Goal: Transaction & Acquisition: Purchase product/service

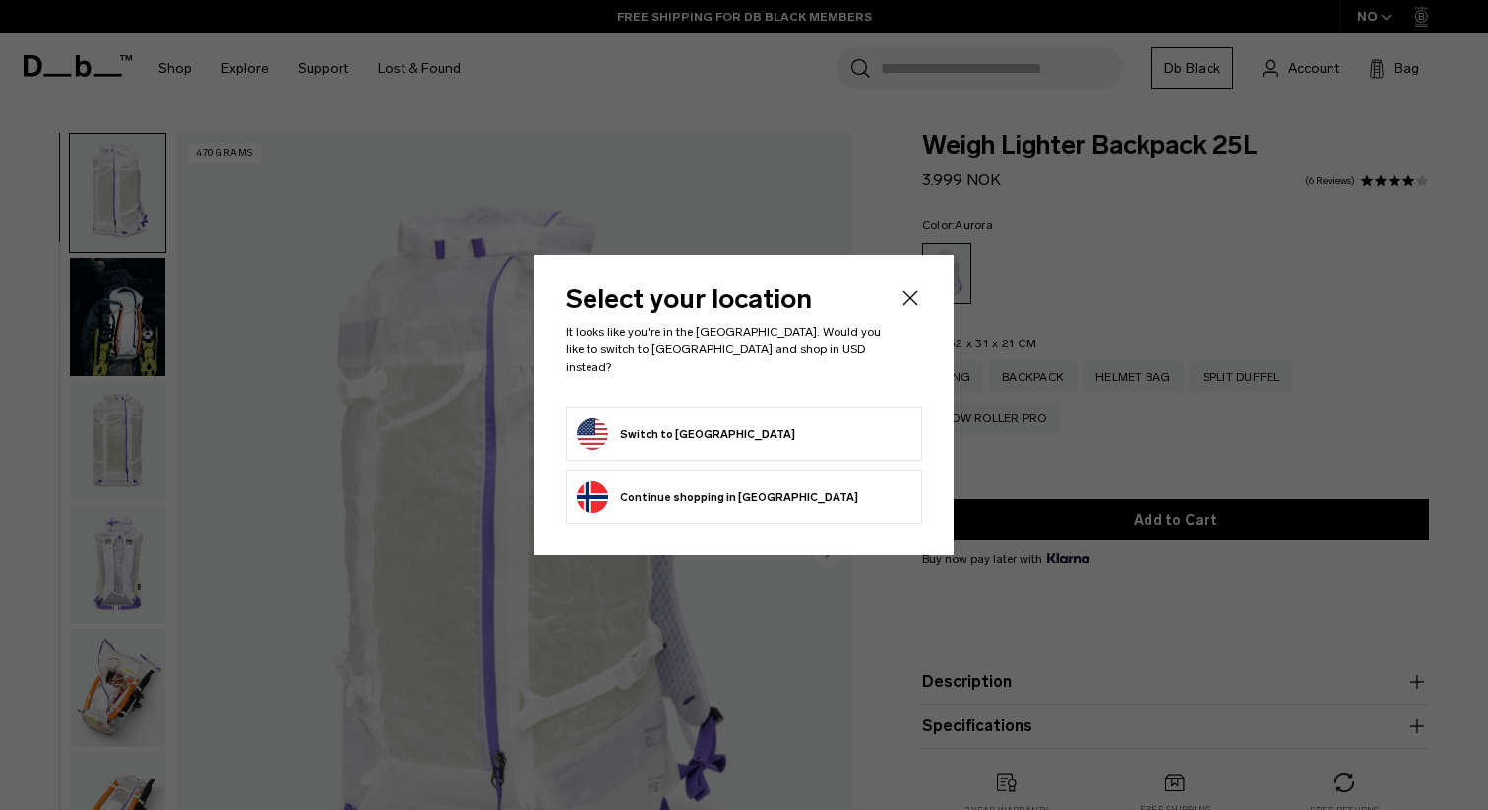
click at [907, 308] on icon "Close" at bounding box center [911, 298] width 24 height 24
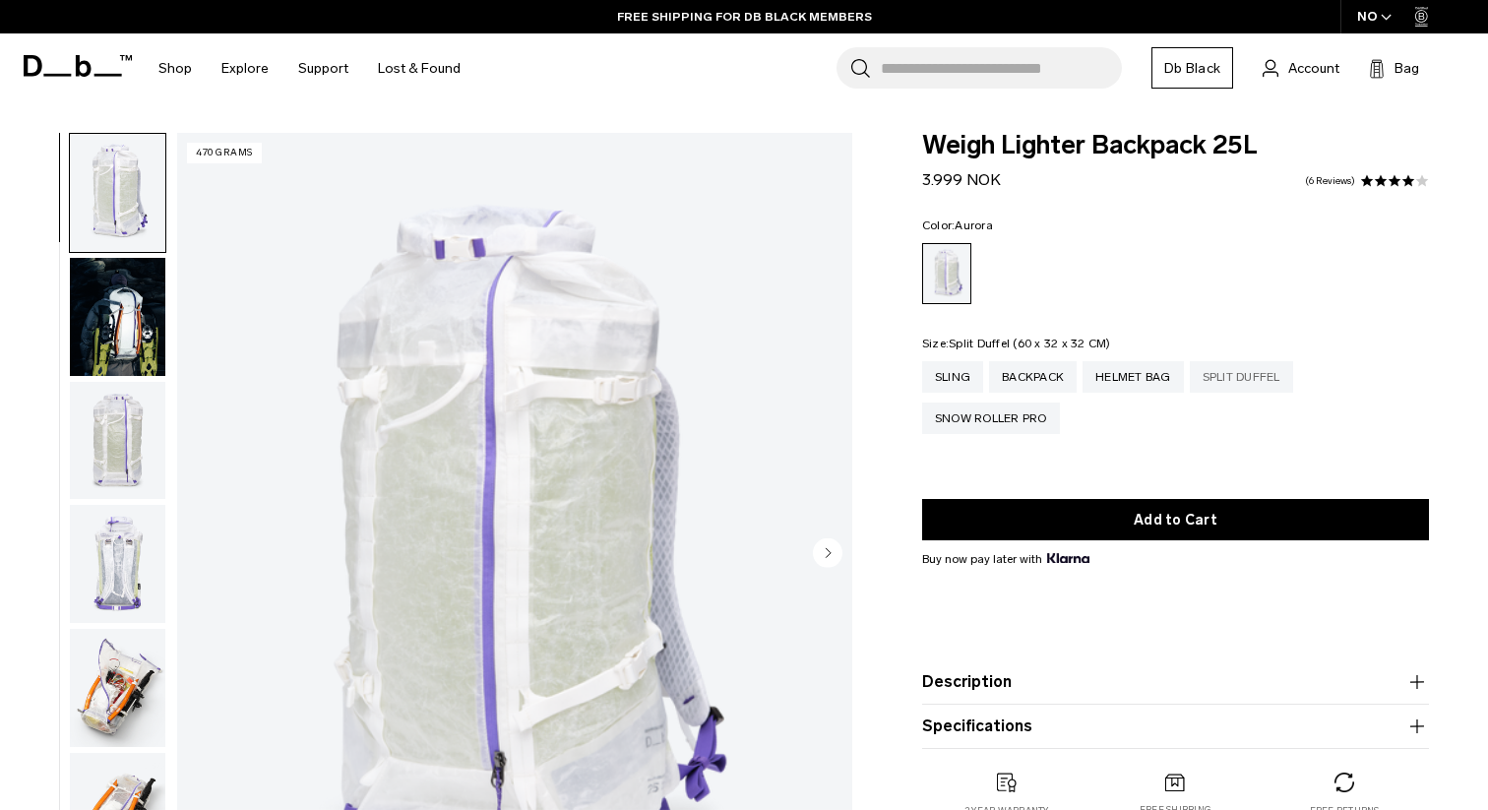
click at [1272, 385] on div "Split Duffel" at bounding box center [1241, 376] width 103 height 31
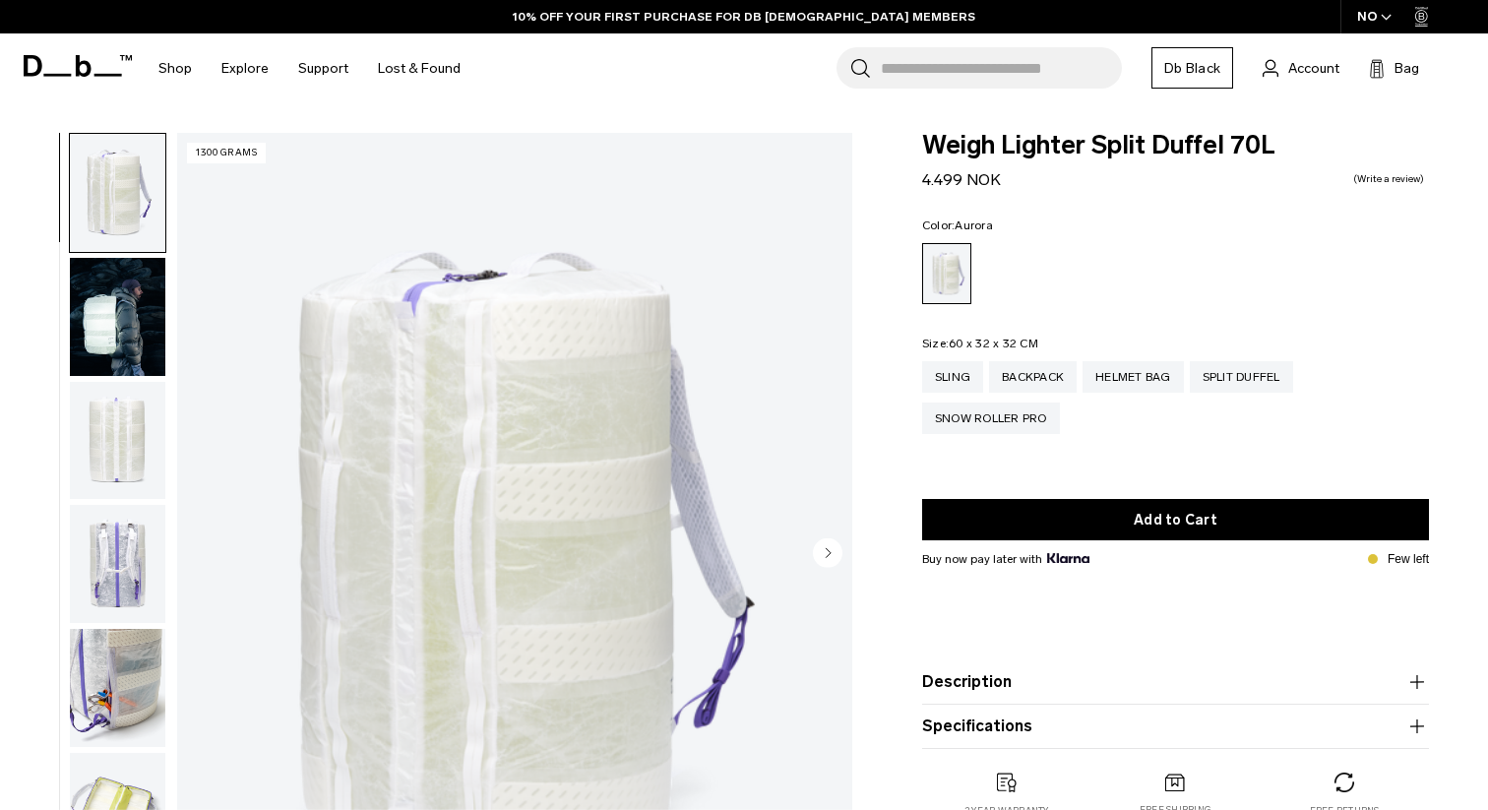
click at [1372, 15] on div "NO" at bounding box center [1375, 16] width 69 height 33
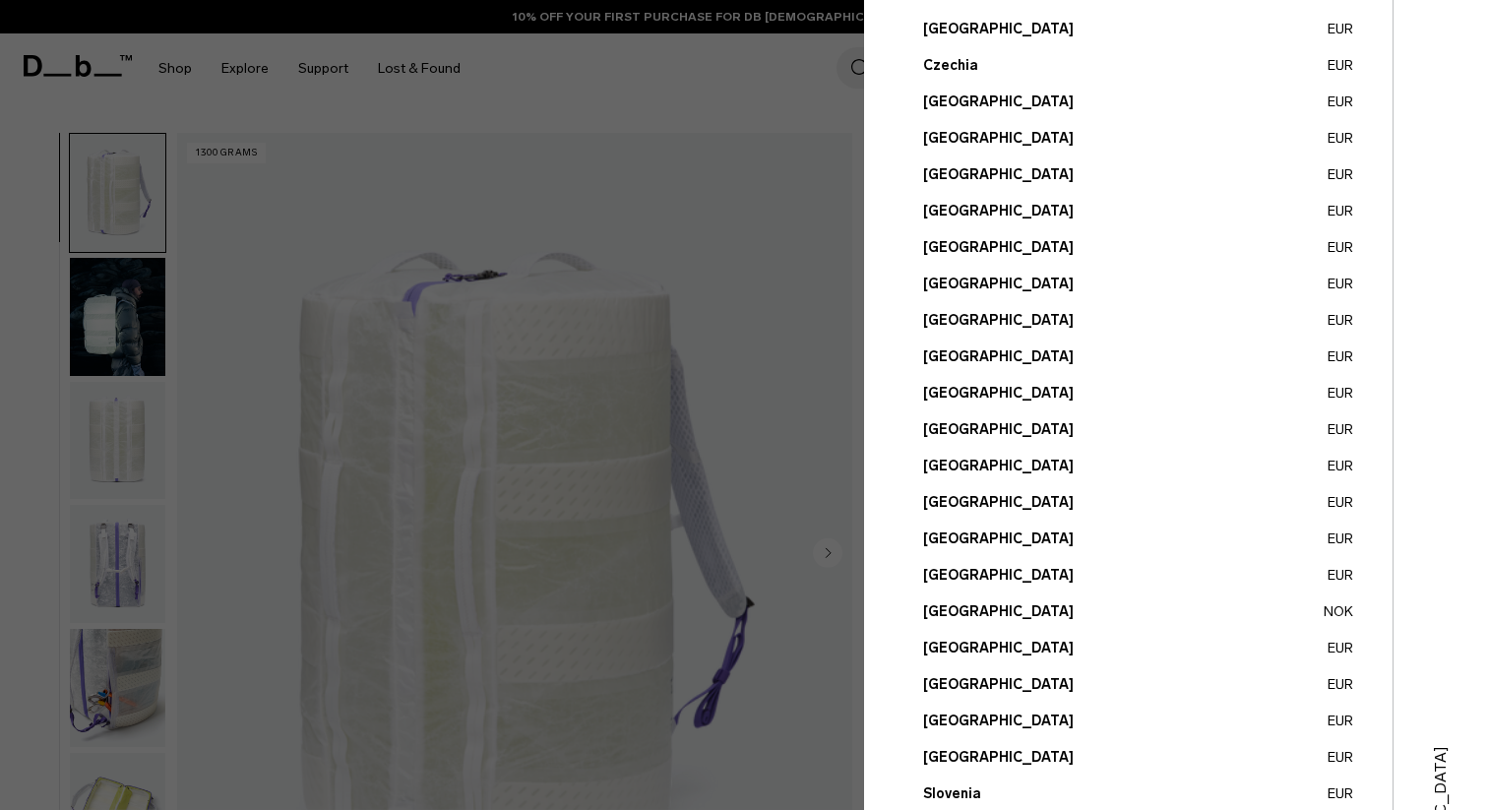
scroll to position [642, 0]
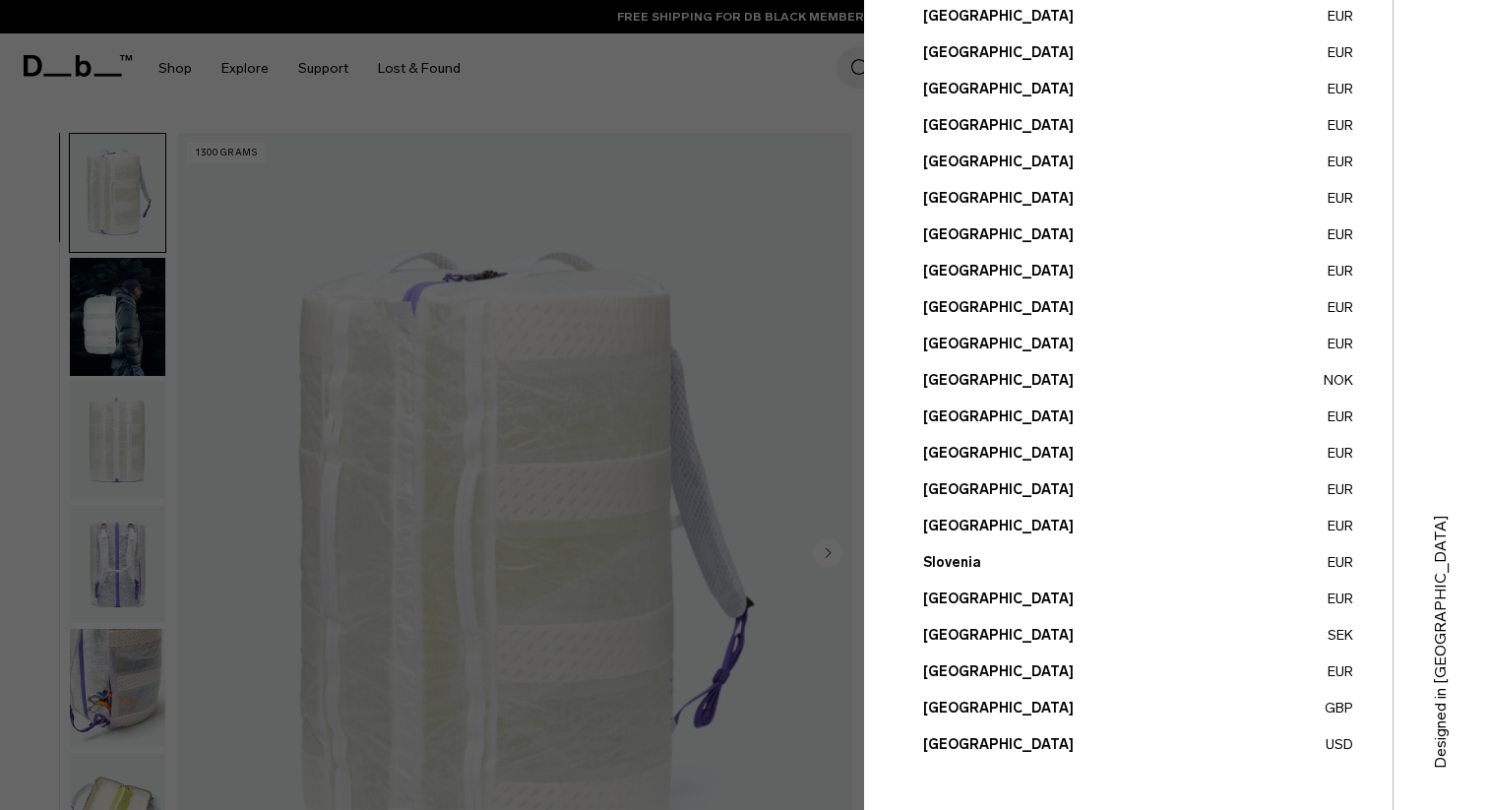
click at [988, 741] on button "[GEOGRAPHIC_DATA] USD" at bounding box center [1138, 744] width 430 height 21
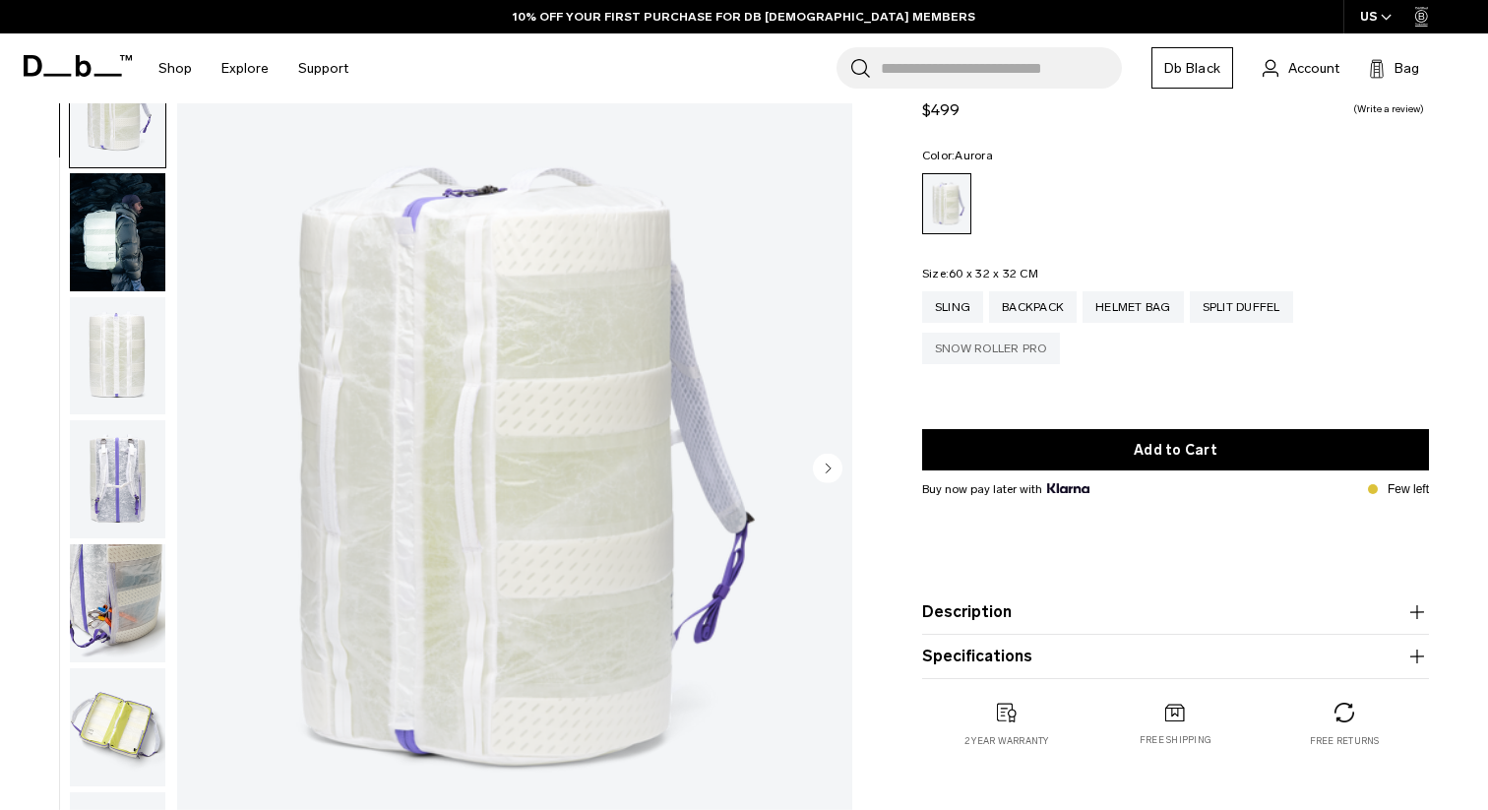
scroll to position [114, 0]
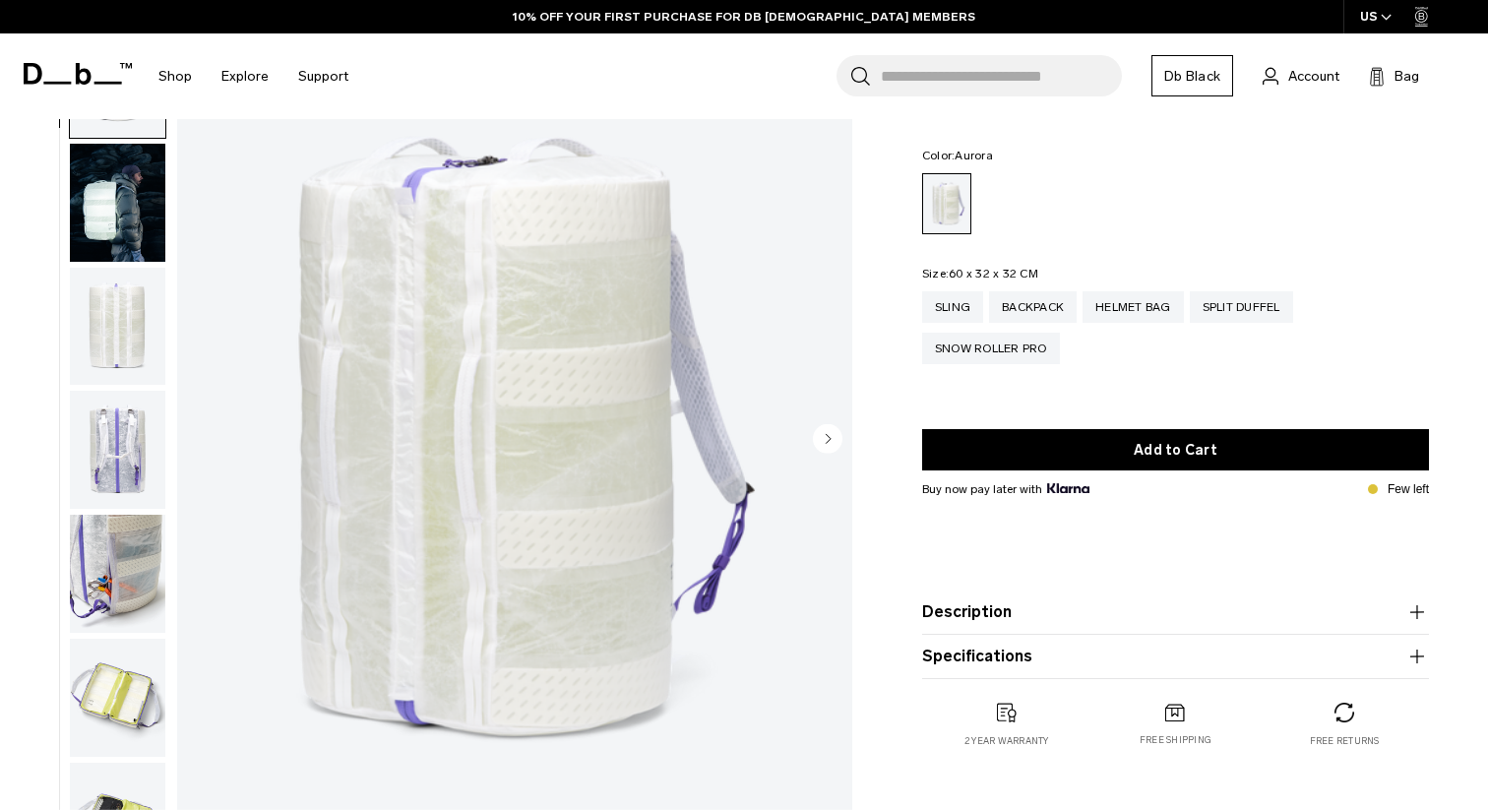
click at [823, 438] on circle "Next slide" at bounding box center [828, 438] width 30 height 30
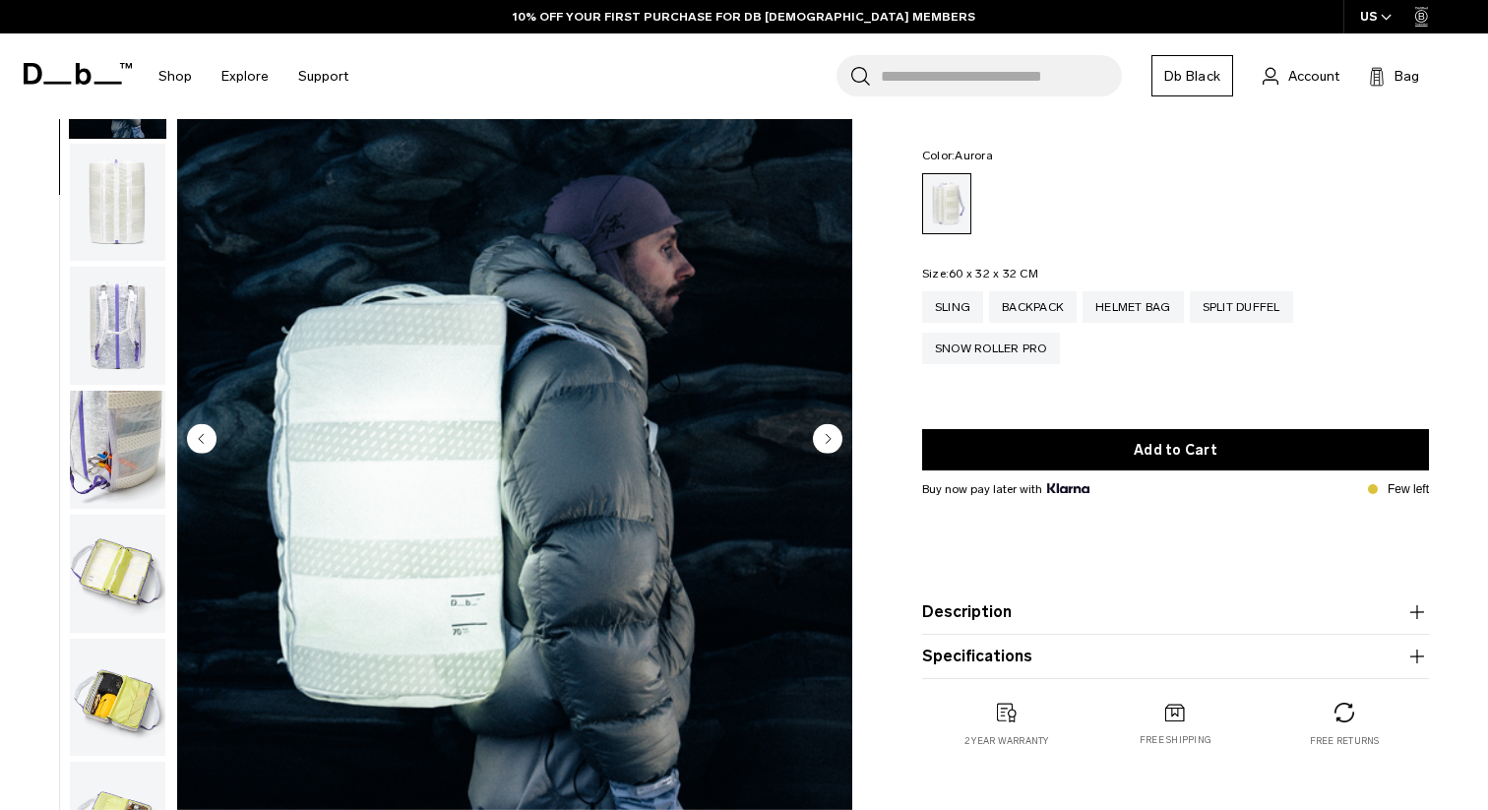
click at [824, 438] on circle "Next slide" at bounding box center [828, 438] width 30 height 30
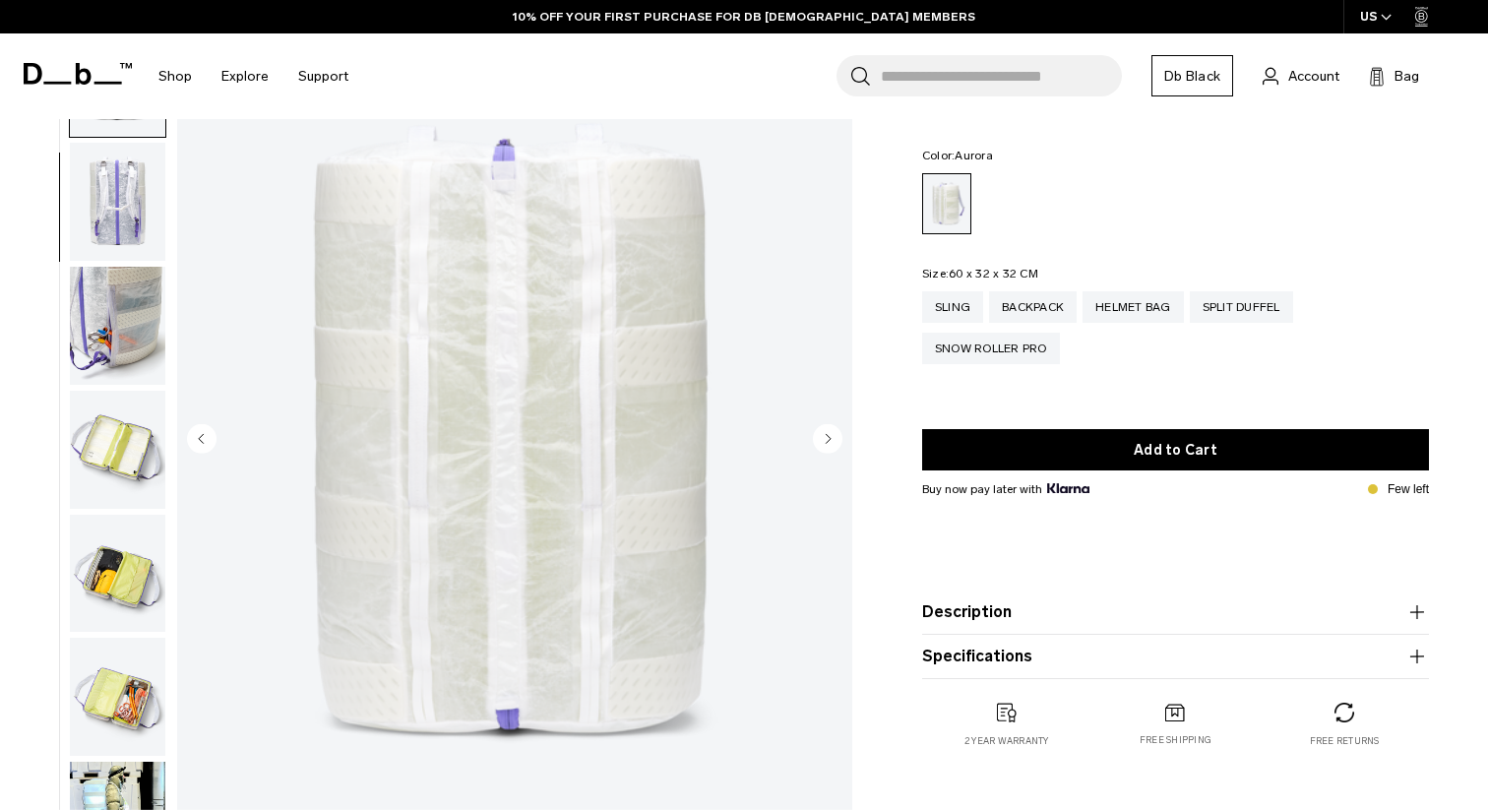
click at [824, 438] on circle "Next slide" at bounding box center [828, 438] width 30 height 30
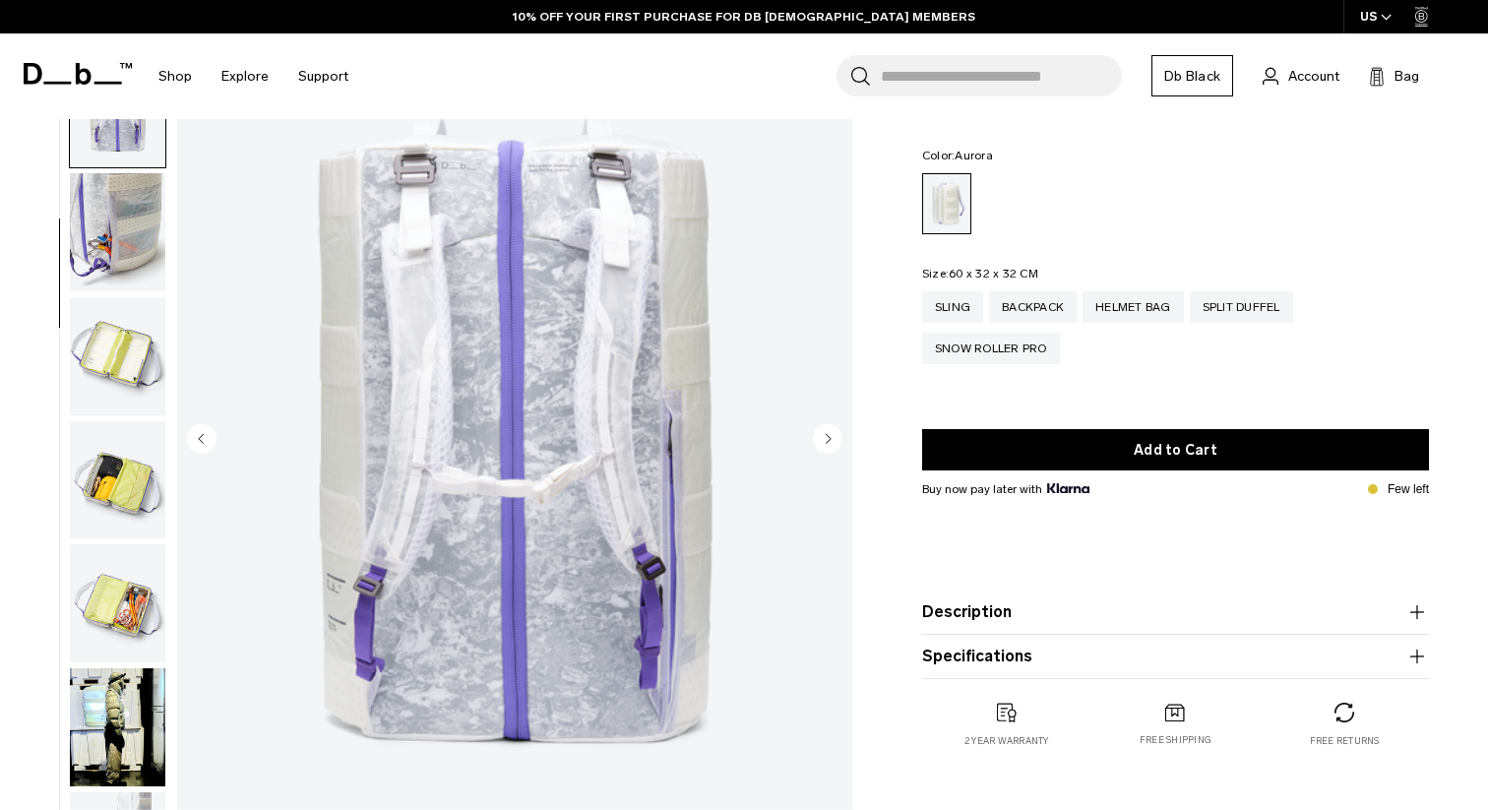
scroll to position [371, 0]
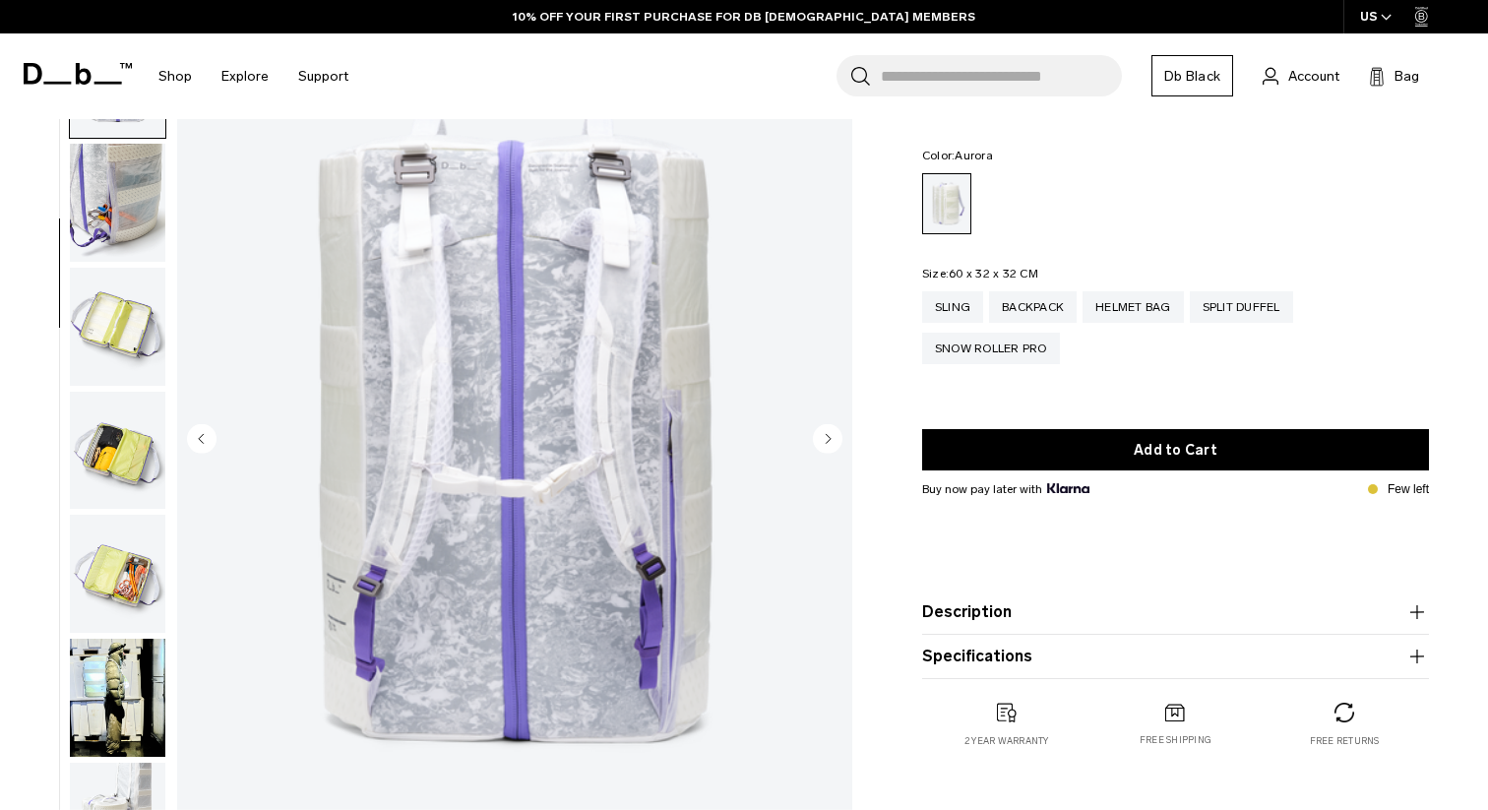
click at [824, 438] on circle "Next slide" at bounding box center [828, 438] width 30 height 30
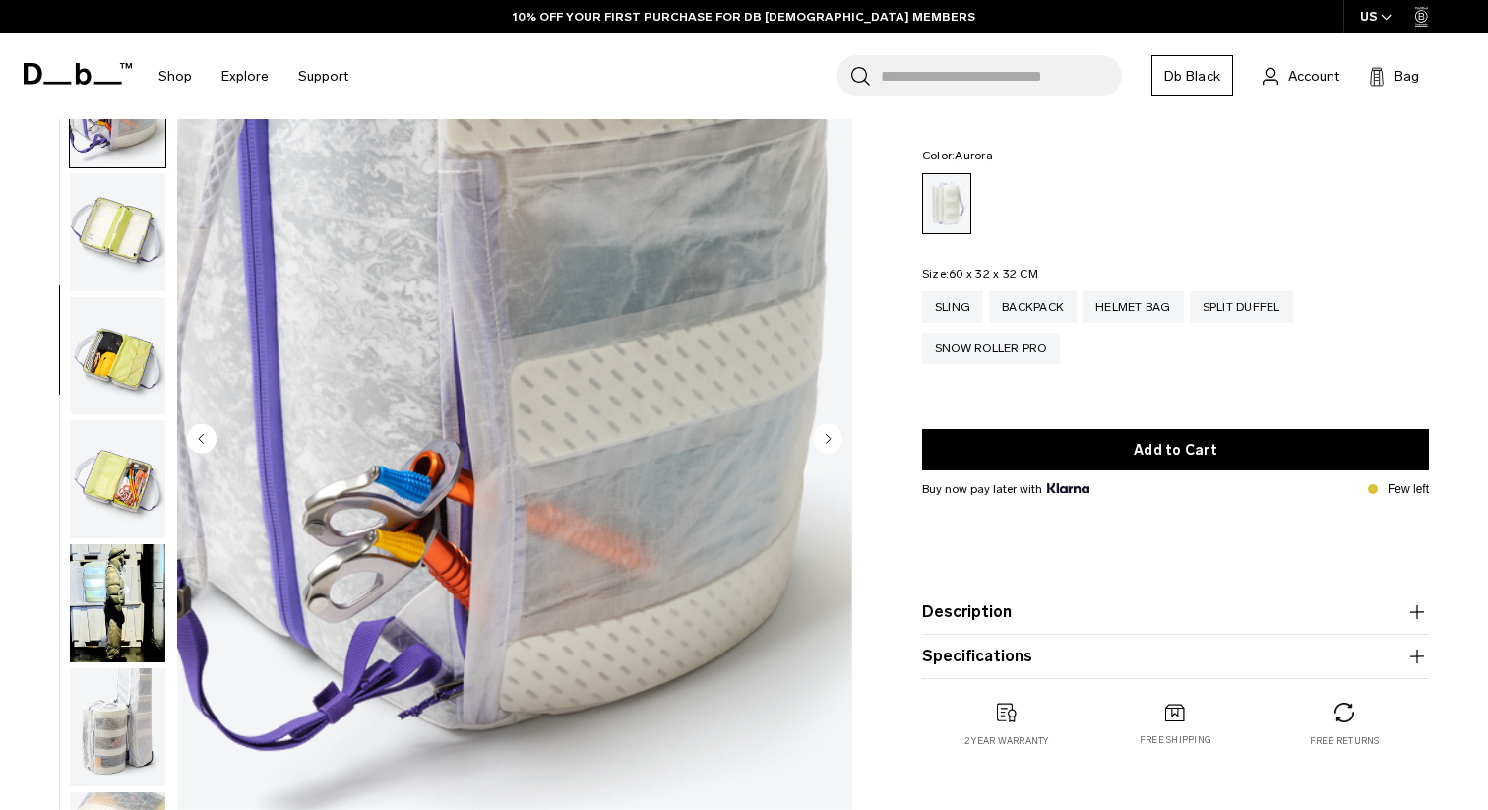
scroll to position [495, 0]
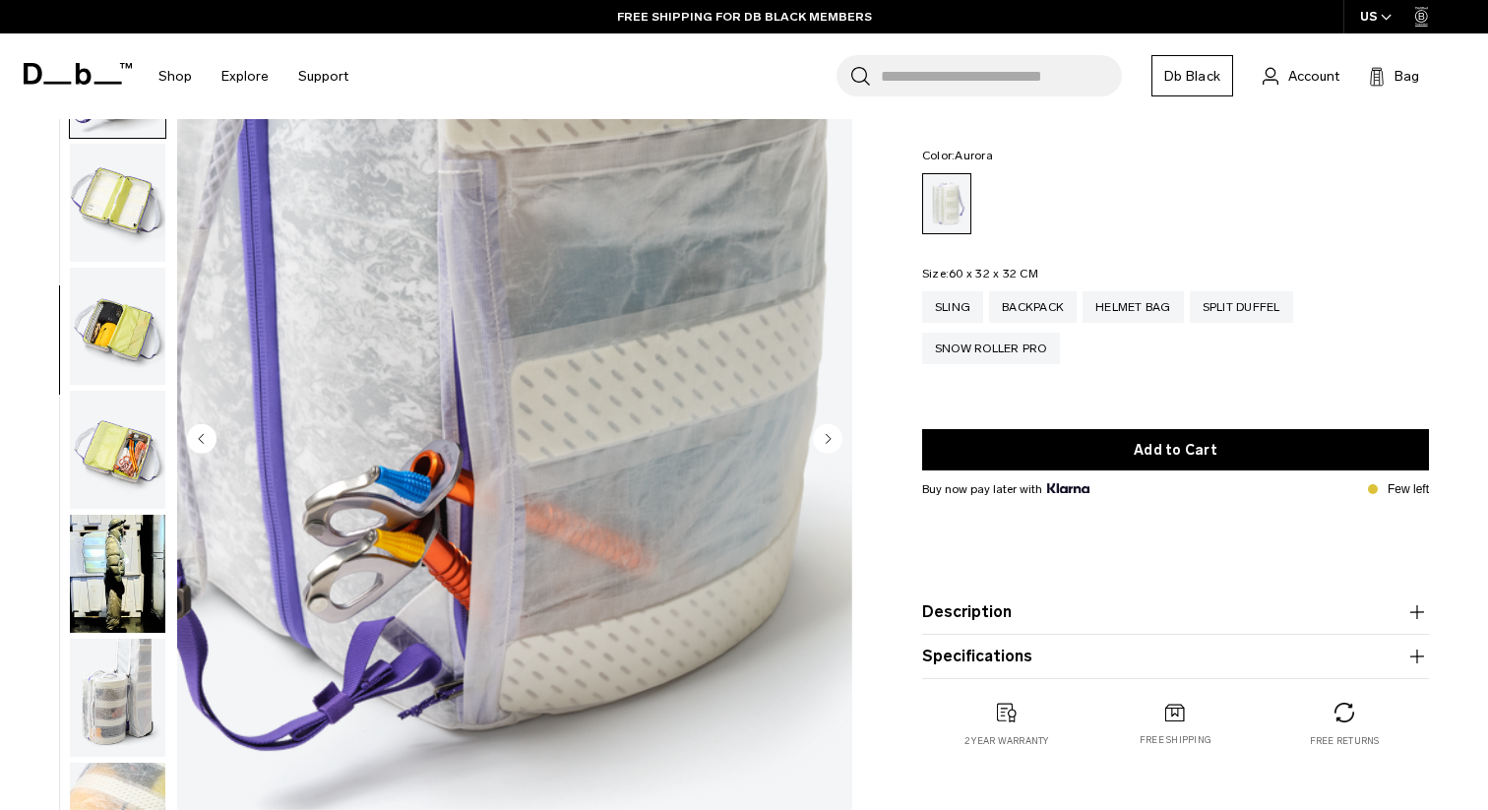
click at [824, 438] on circle "Next slide" at bounding box center [828, 438] width 30 height 30
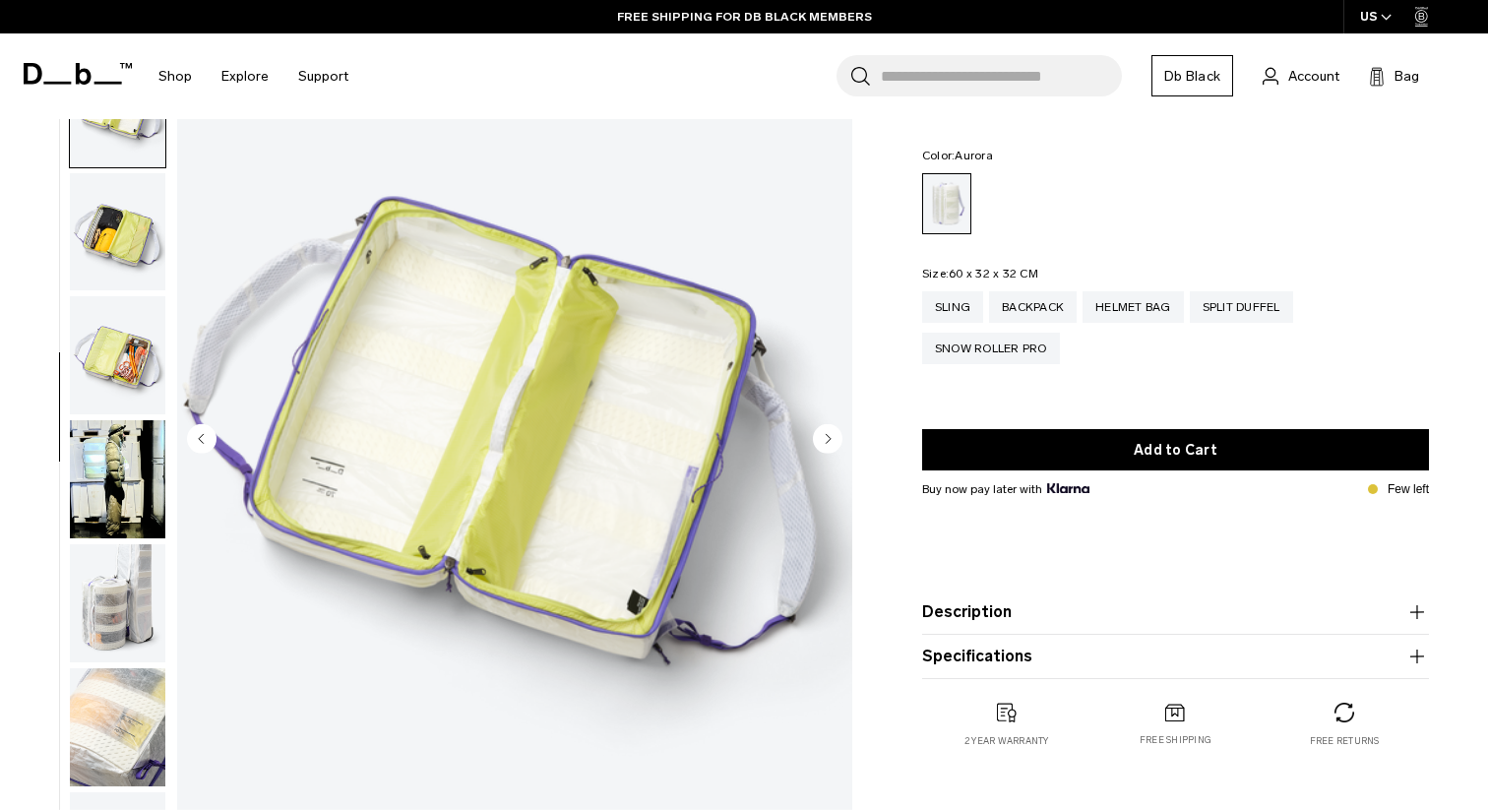
scroll to position [619, 0]
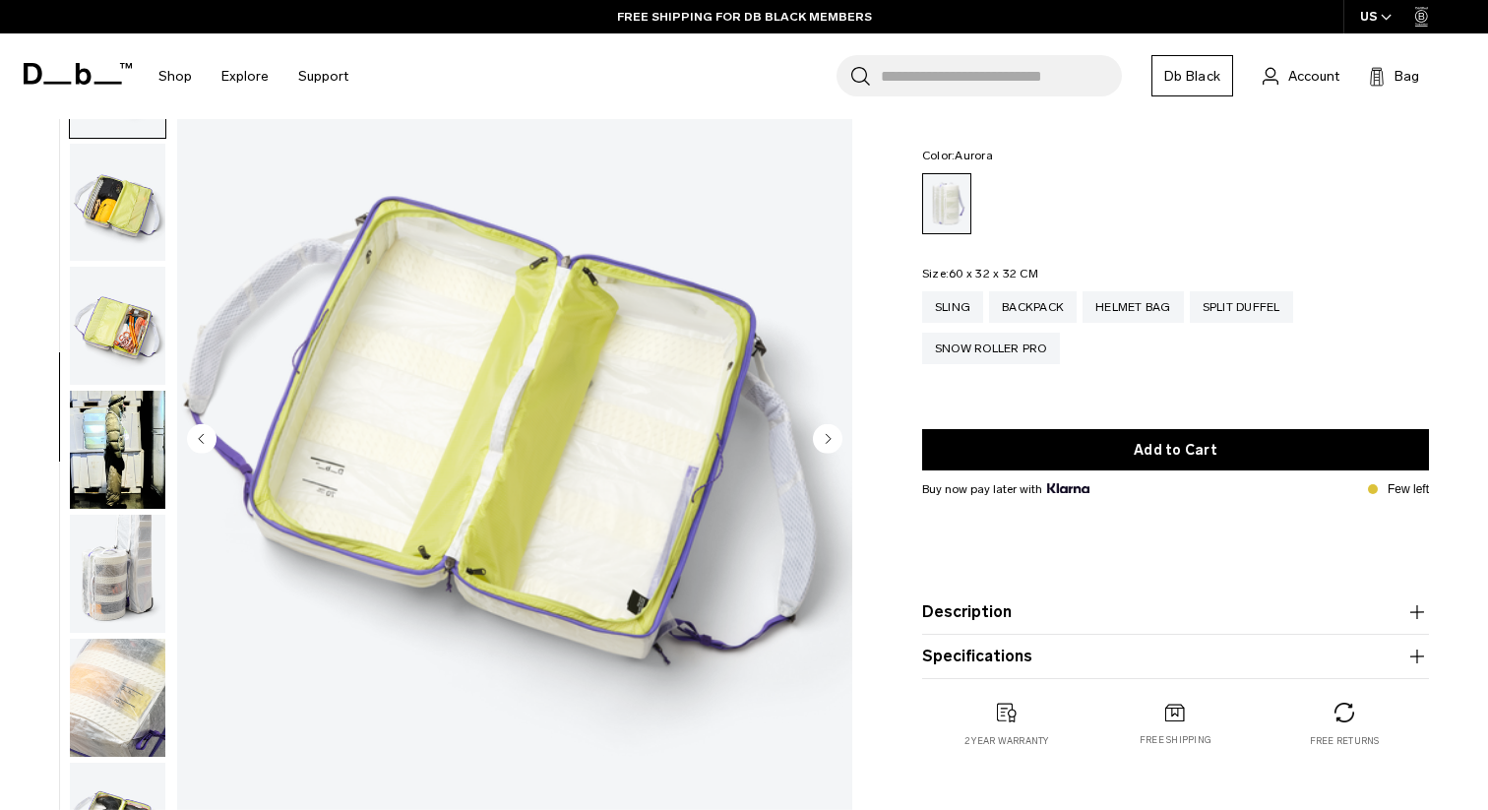
click at [826, 431] on circle "Next slide" at bounding box center [828, 438] width 30 height 30
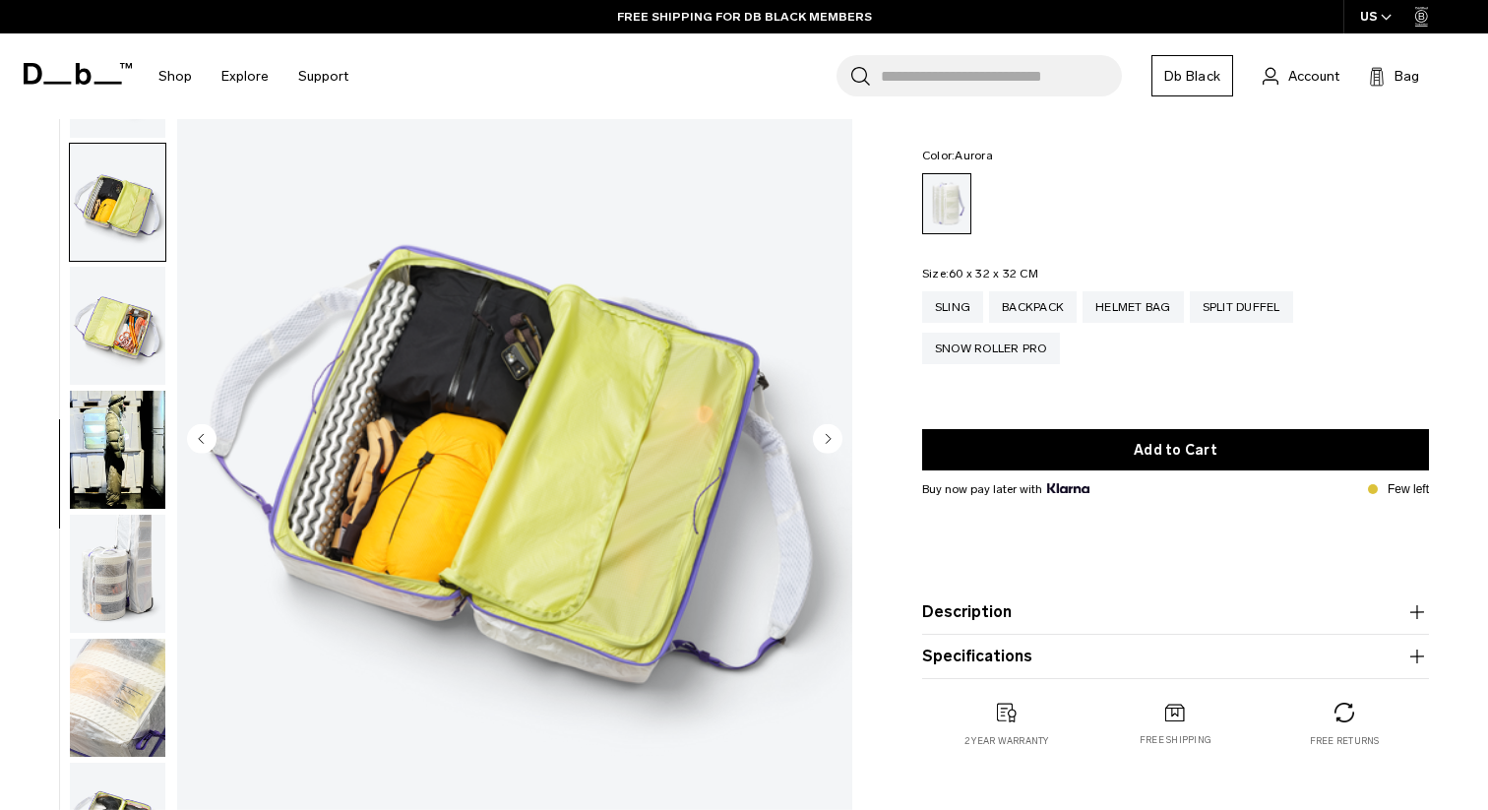
scroll to position [638, 0]
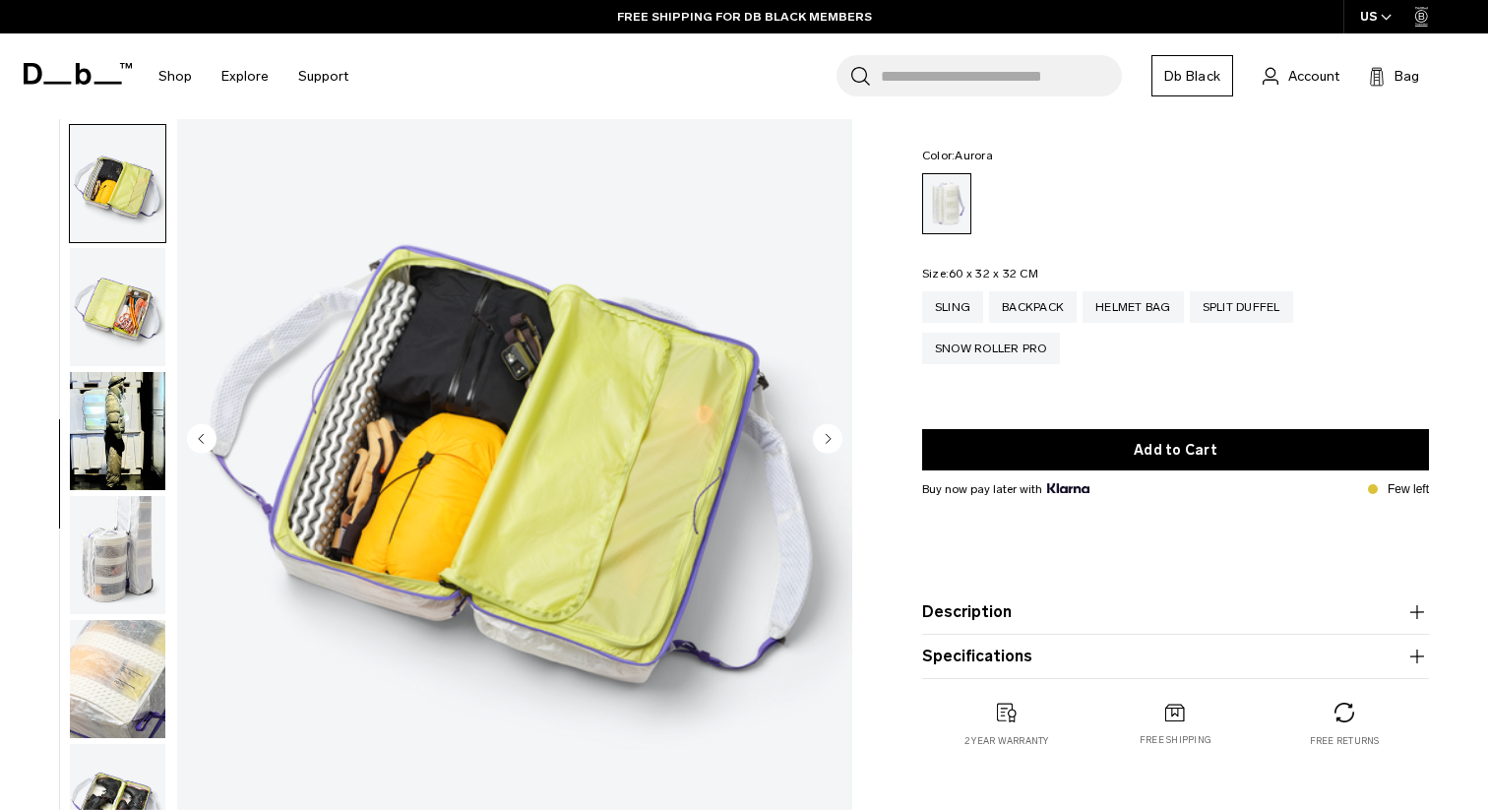
click at [826, 431] on circle "Next slide" at bounding box center [828, 438] width 30 height 30
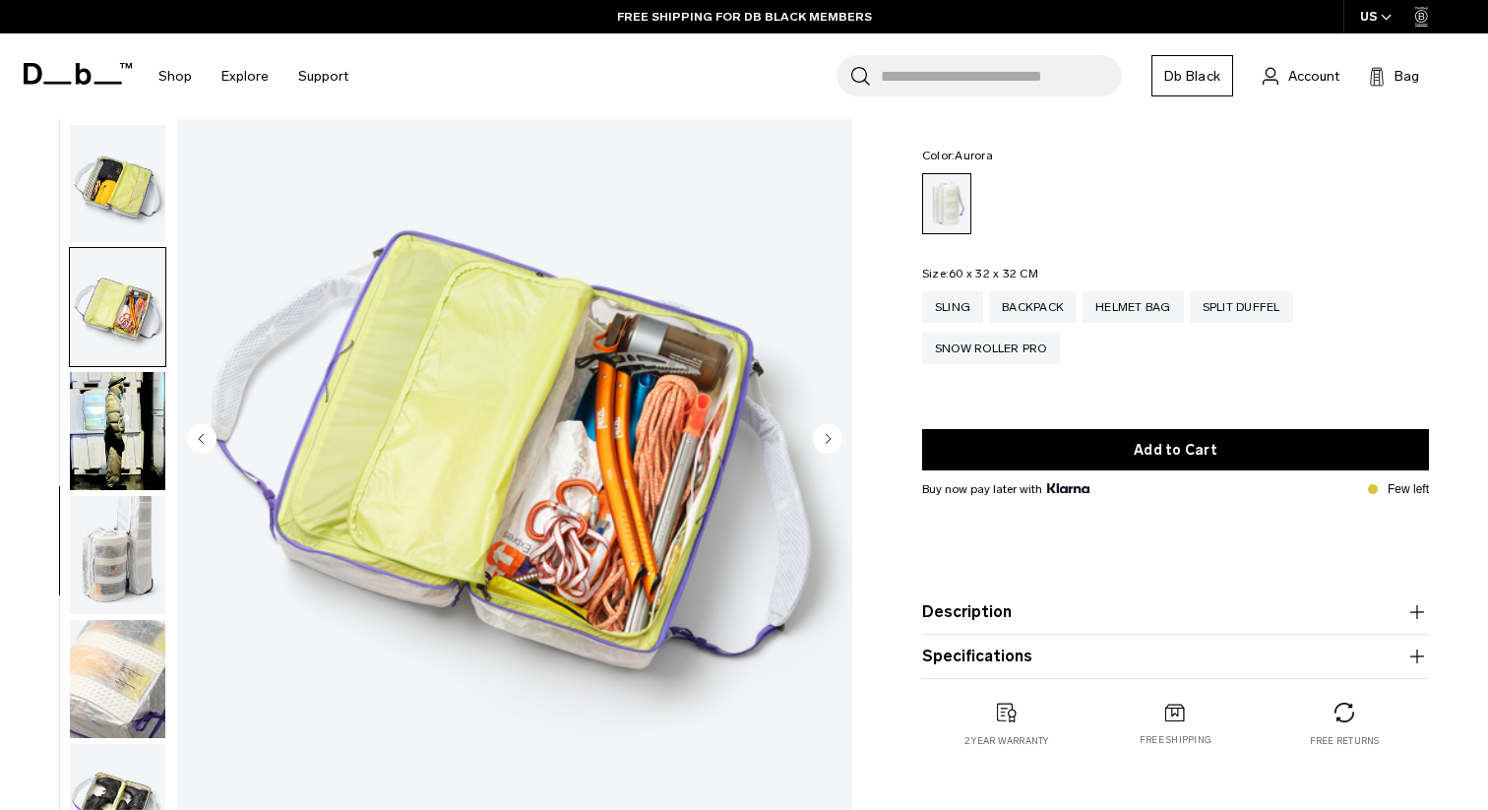
click at [826, 431] on circle "Next slide" at bounding box center [828, 438] width 30 height 30
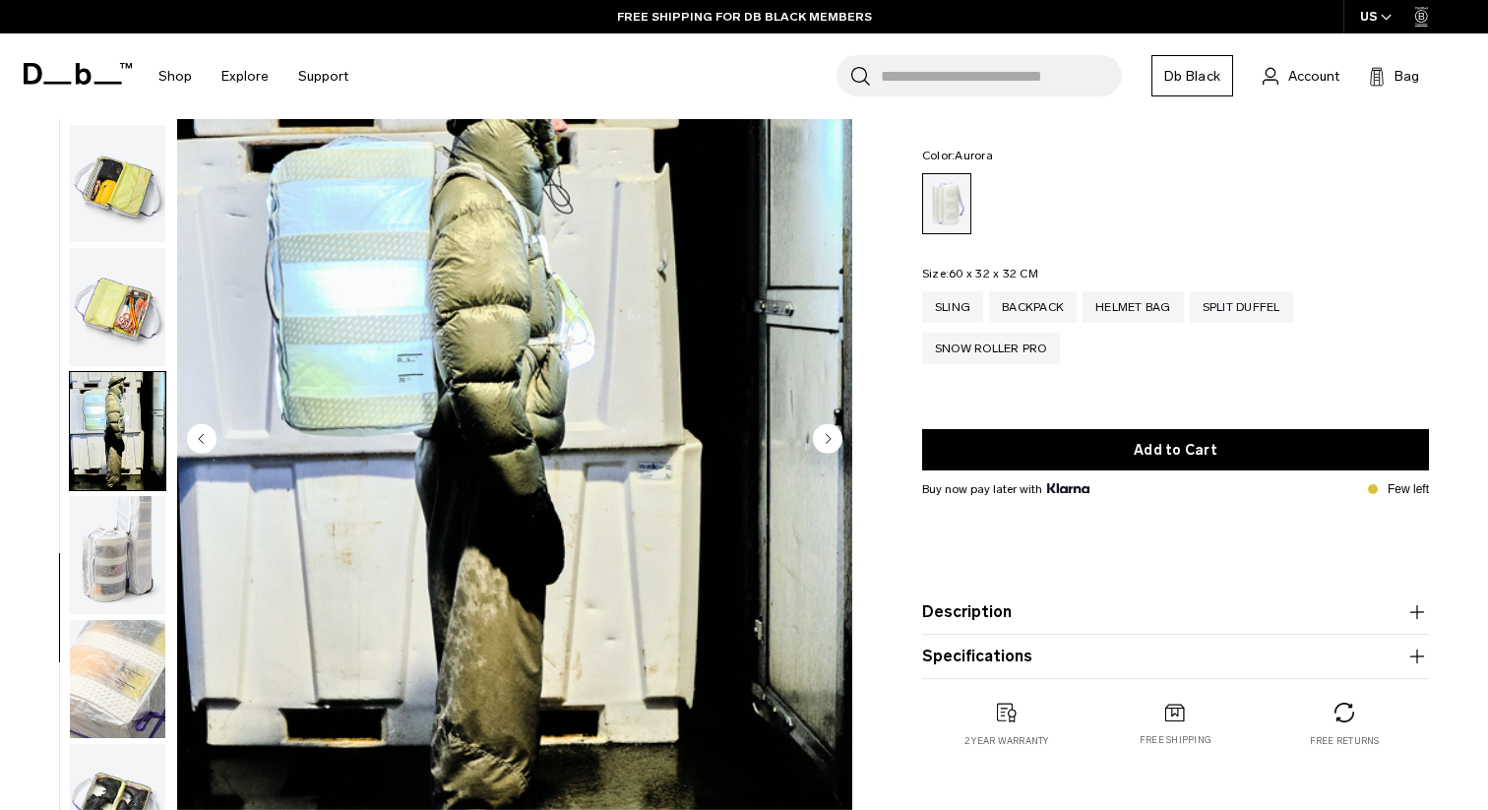
click at [826, 431] on circle "Next slide" at bounding box center [828, 438] width 30 height 30
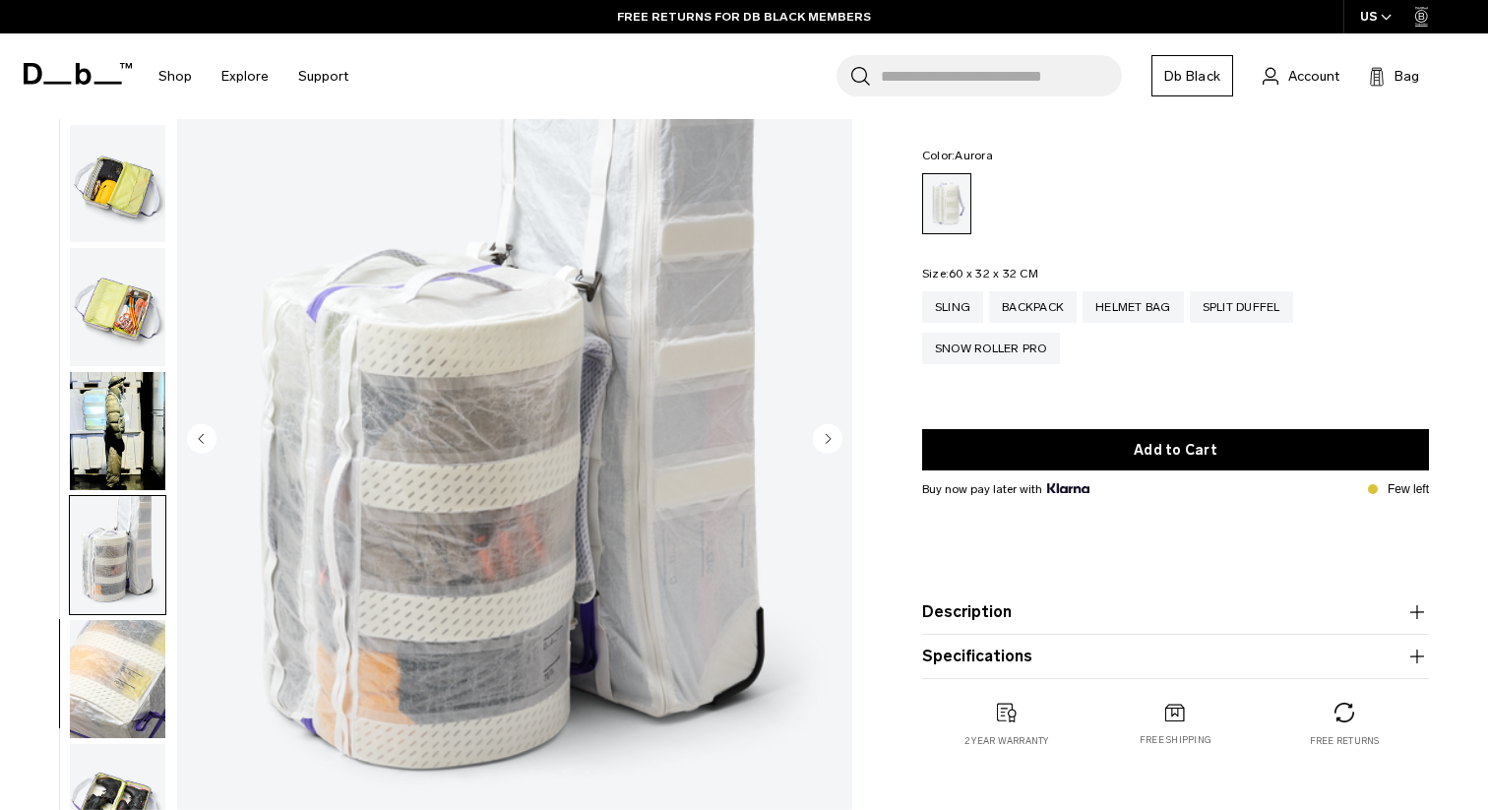
click at [826, 431] on circle "Next slide" at bounding box center [828, 438] width 30 height 30
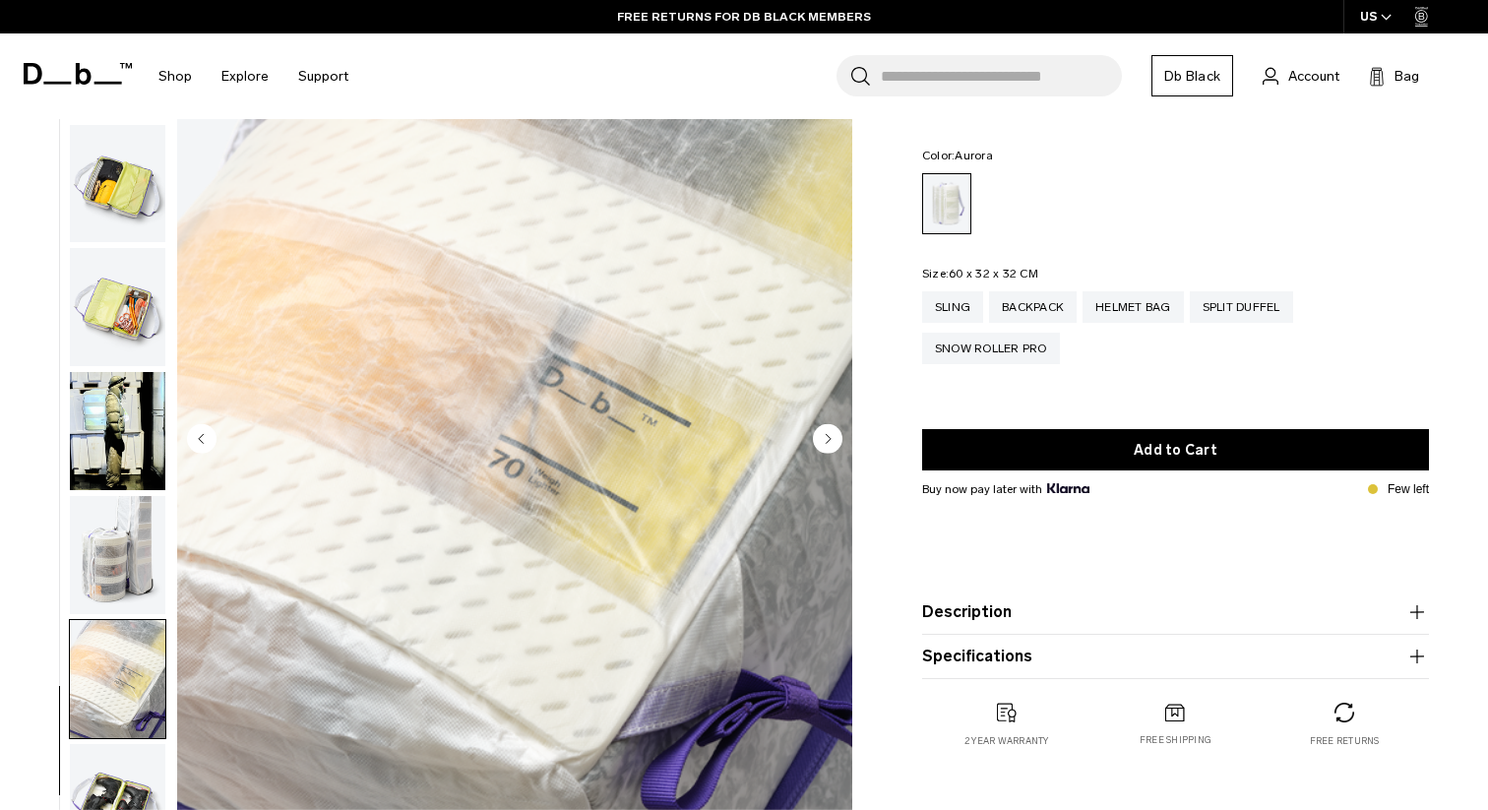
click at [826, 431] on circle "Next slide" at bounding box center [828, 438] width 30 height 30
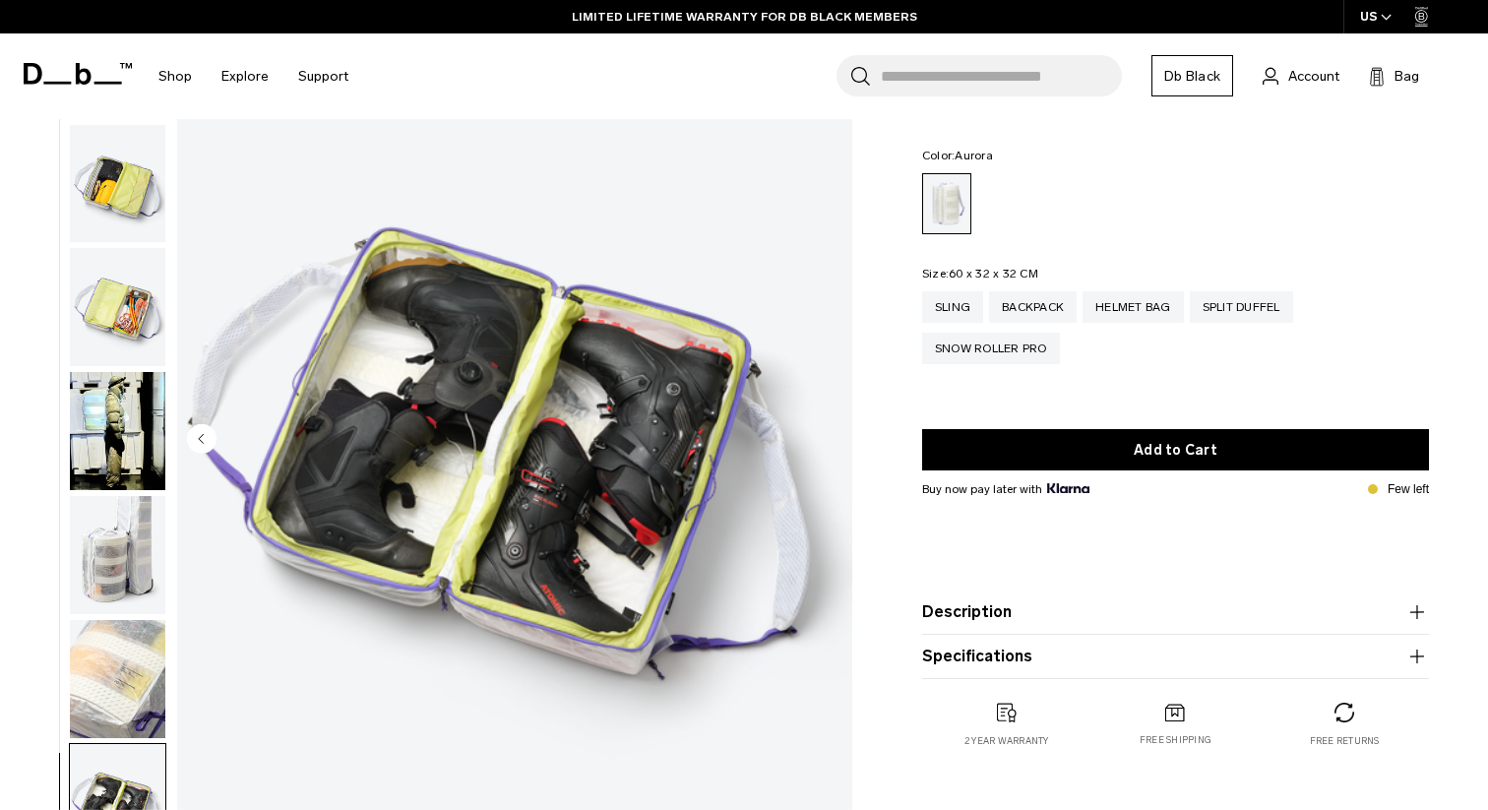
click at [198, 433] on circle "Previous slide" at bounding box center [202, 438] width 30 height 30
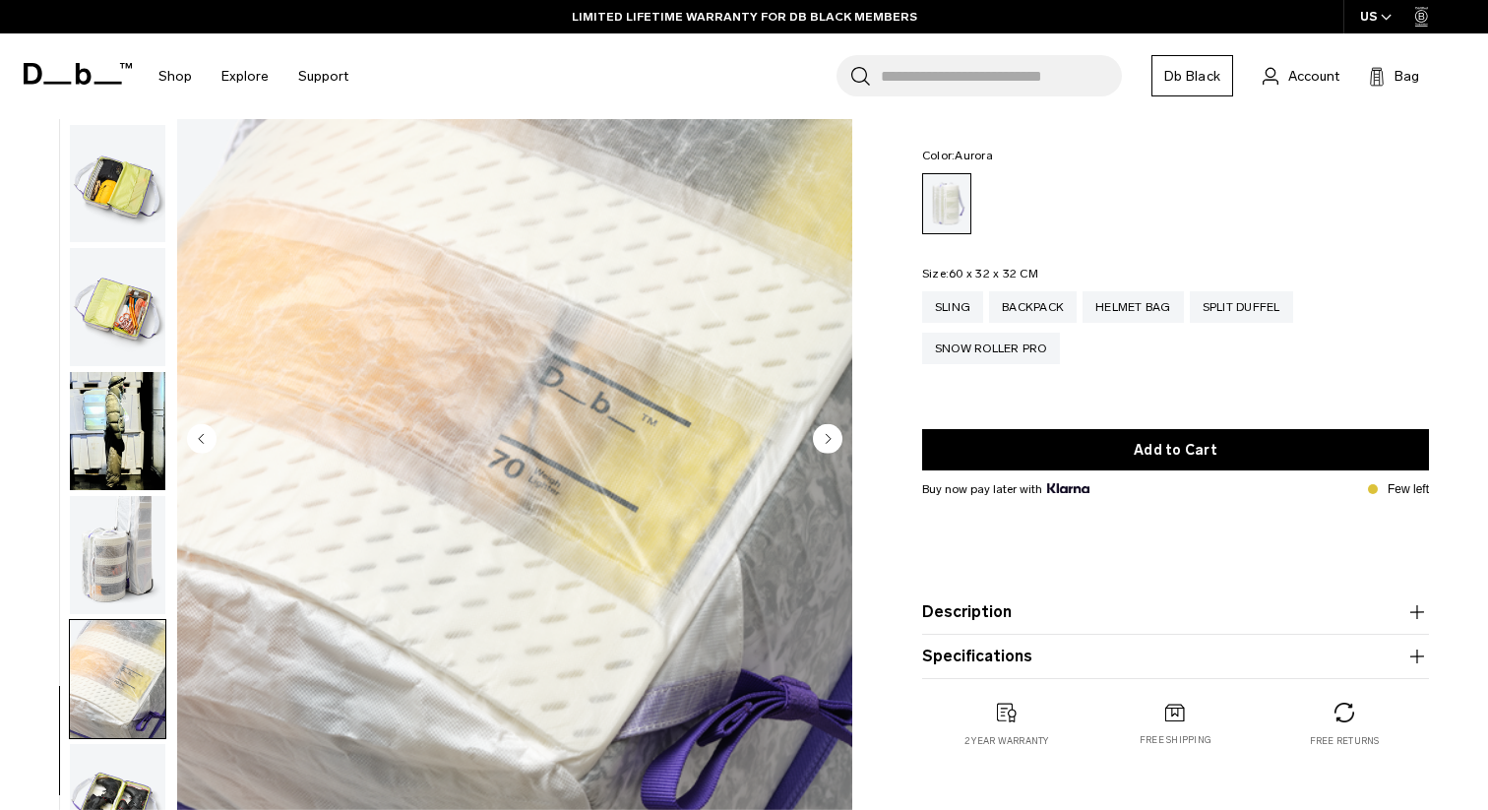
click at [198, 433] on circle "Previous slide" at bounding box center [202, 438] width 30 height 30
